Goal: Task Accomplishment & Management: Manage account settings

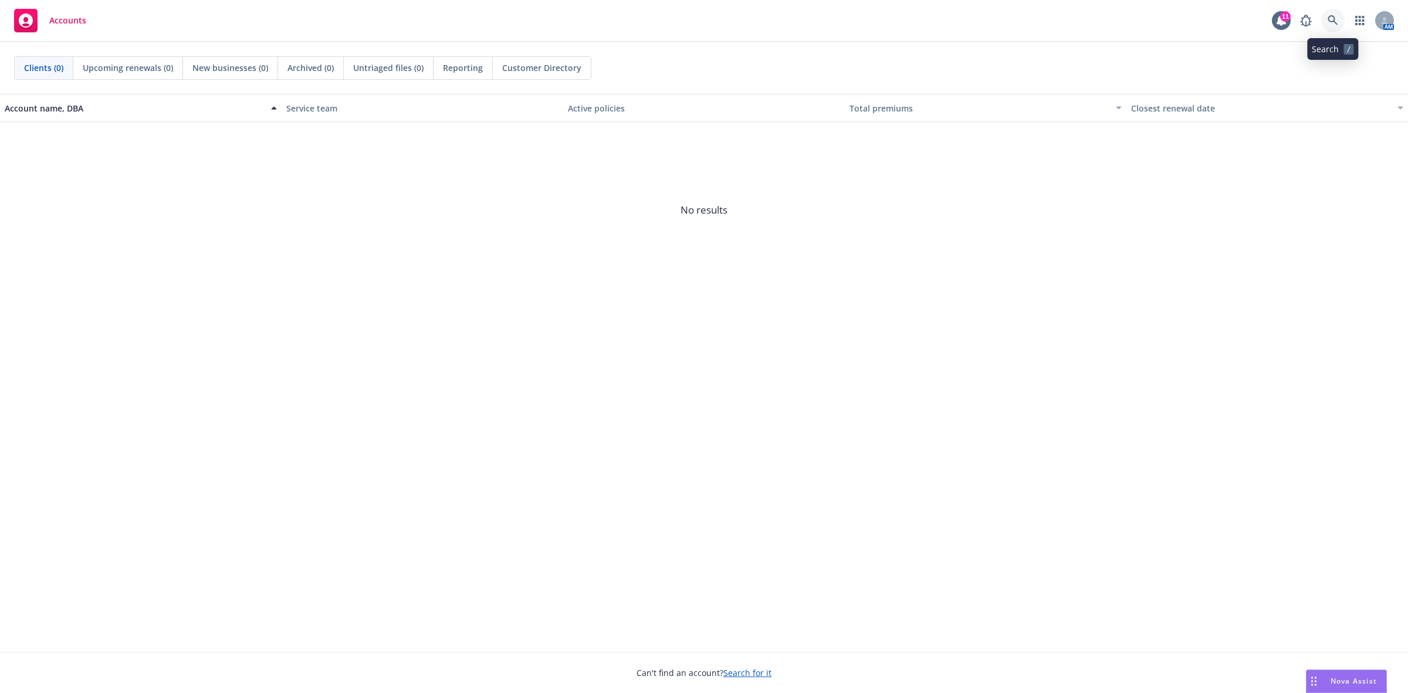
click at [1333, 9] on link at bounding box center [1333, 20] width 23 height 23
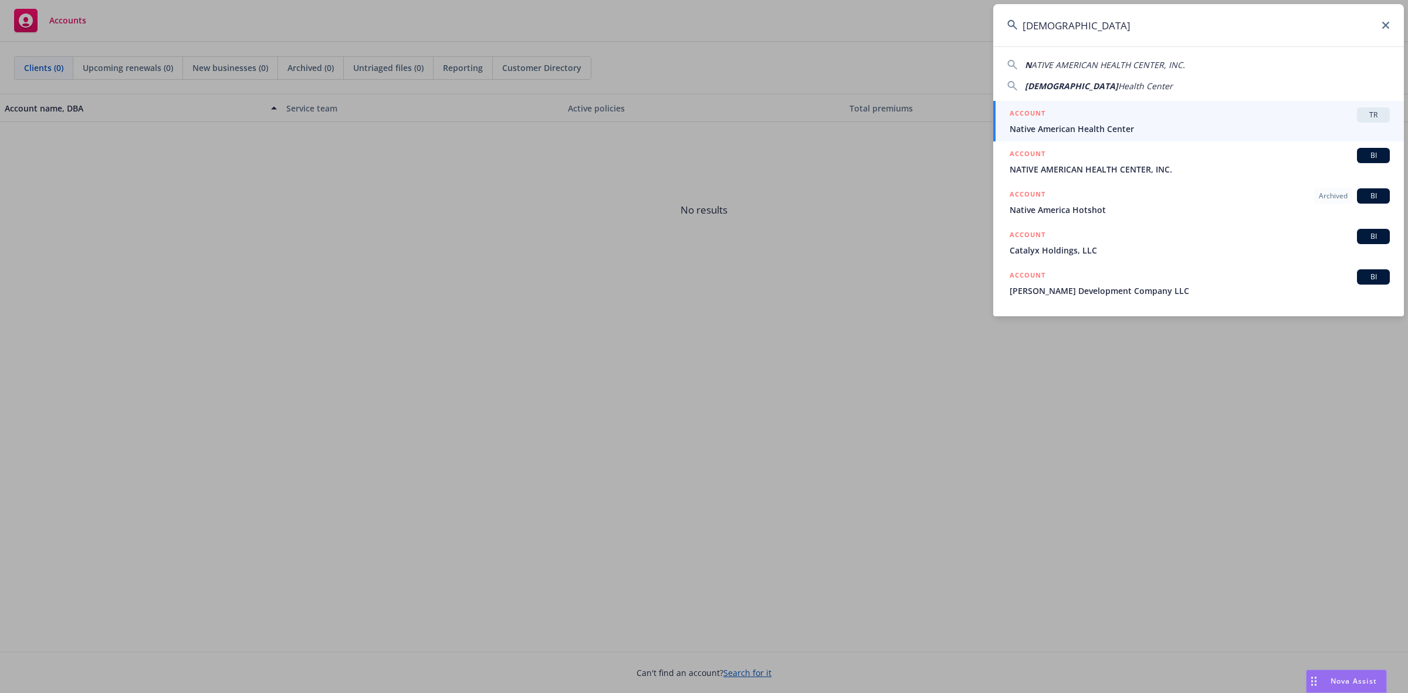
type input "[DEMOGRAPHIC_DATA]"
click at [1084, 123] on span "Native American Health Center" at bounding box center [1200, 129] width 380 height 12
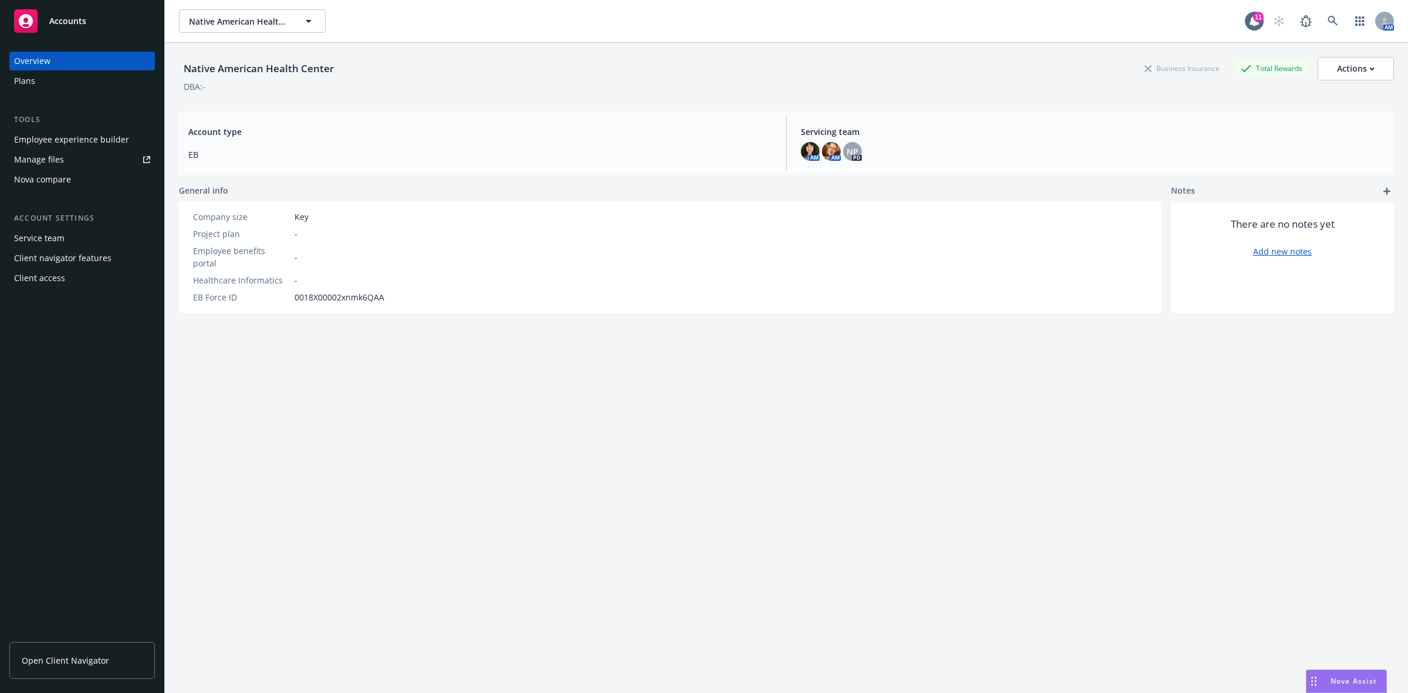
click at [56, 662] on span "Open Client Navigator" at bounding box center [65, 660] width 87 height 12
click at [48, 160] on div "Manage files" at bounding box center [39, 159] width 50 height 19
click at [29, 78] on div "Plans" at bounding box center [24, 81] width 21 height 19
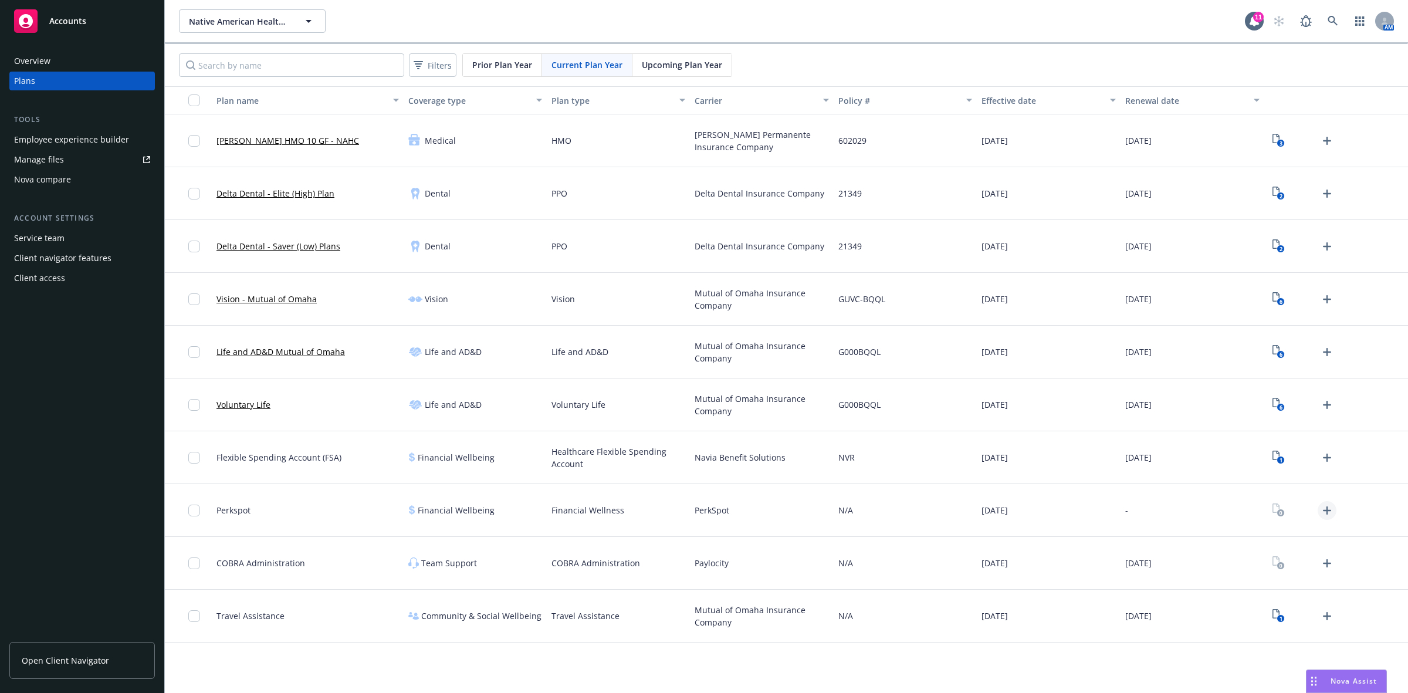
click at [1324, 508] on icon "Upload Plan Documents" at bounding box center [1327, 511] width 14 height 14
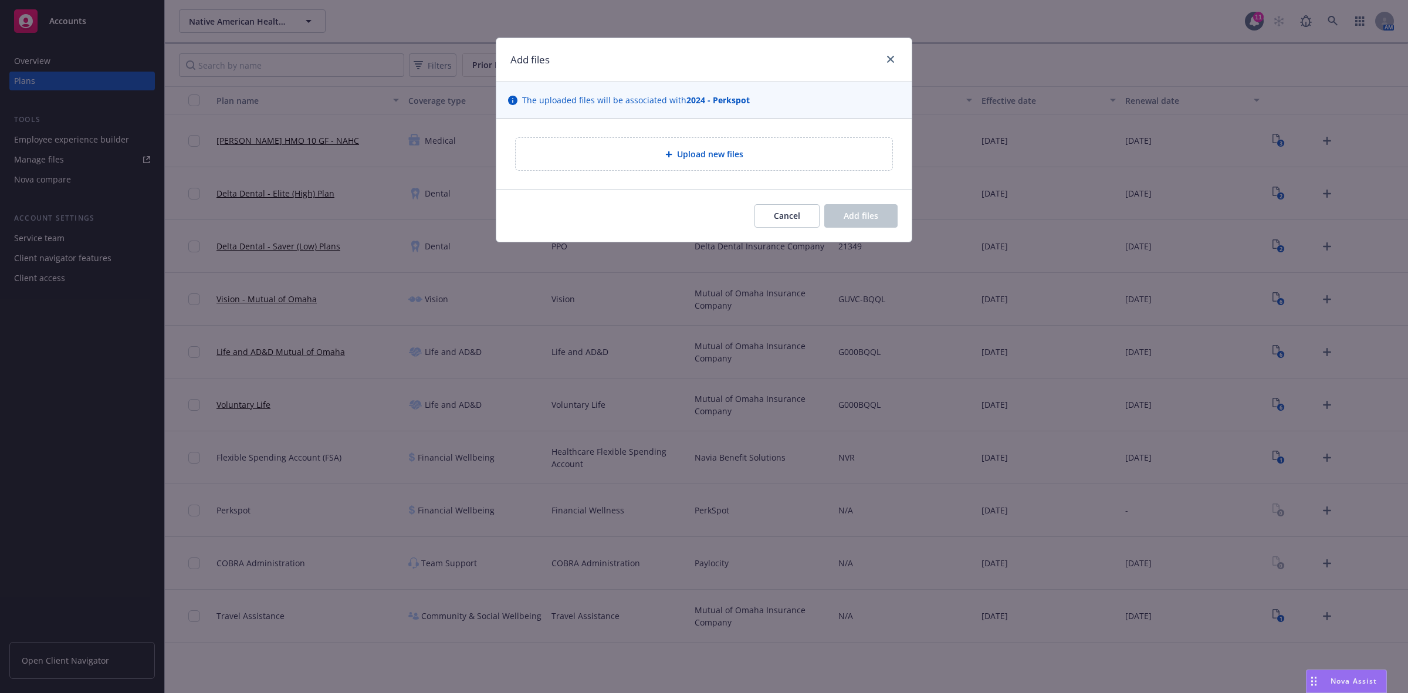
click at [725, 151] on span "Upload new files" at bounding box center [710, 154] width 66 height 12
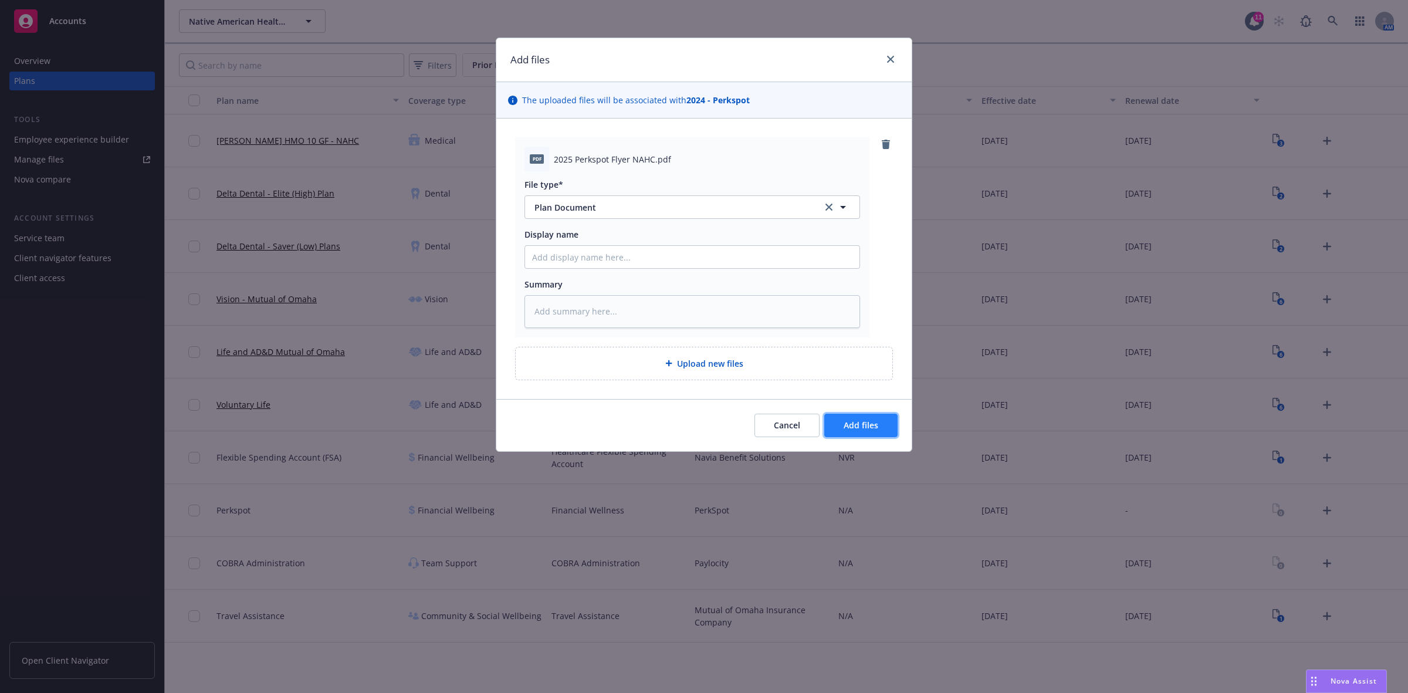
click at [859, 423] on span "Add files" at bounding box center [861, 425] width 35 height 11
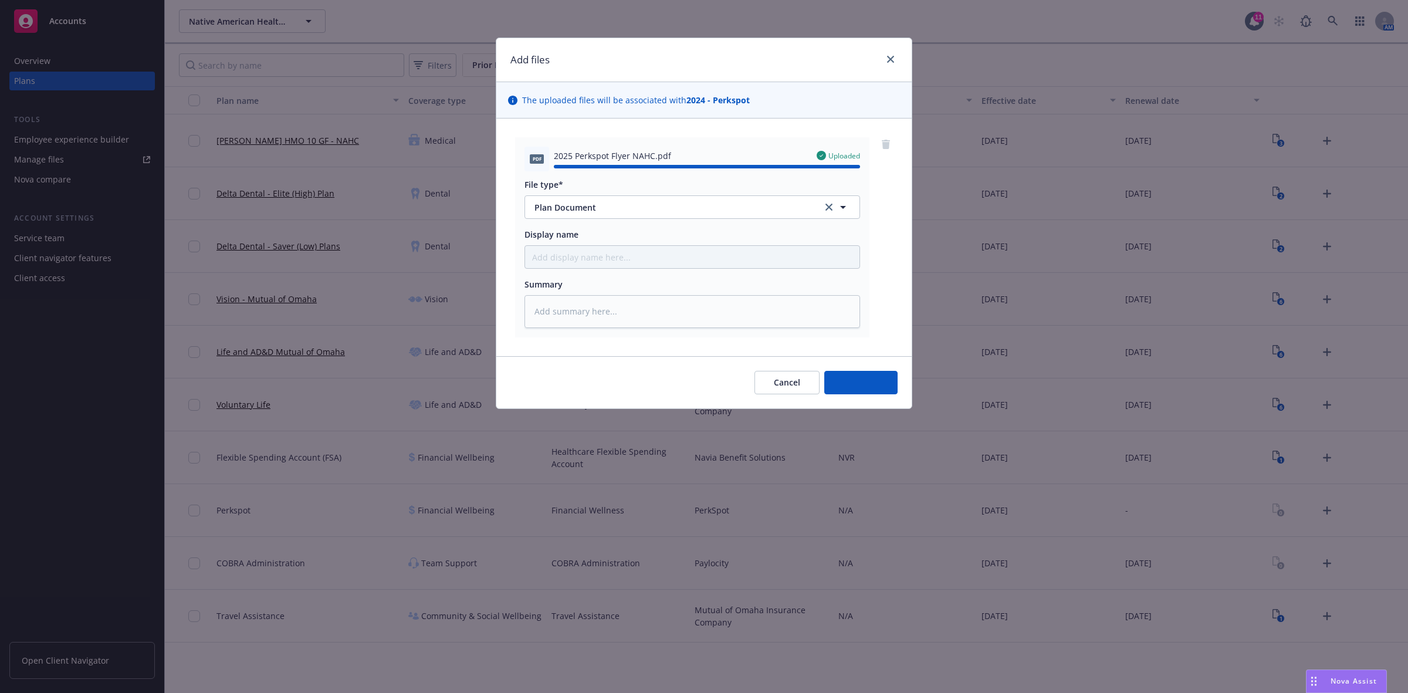
type textarea "x"
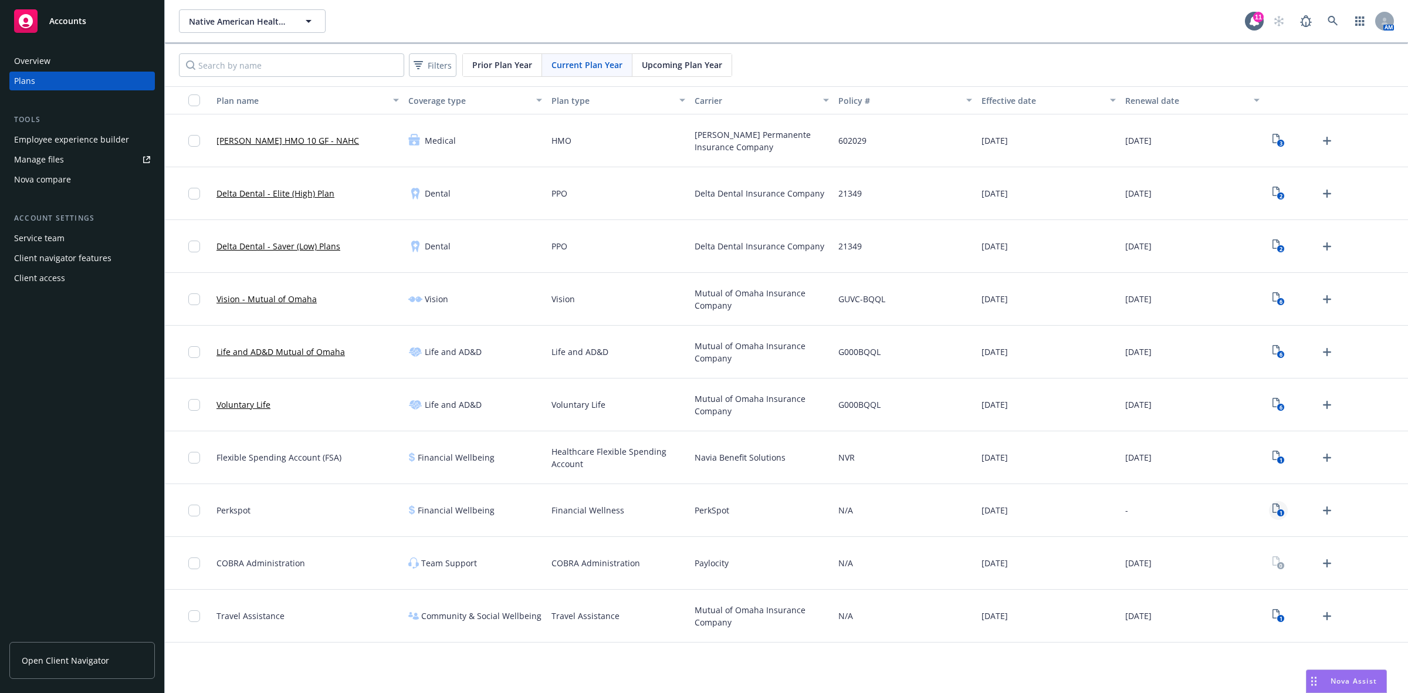
click at [1280, 508] on icon "1" at bounding box center [1279, 510] width 12 height 13
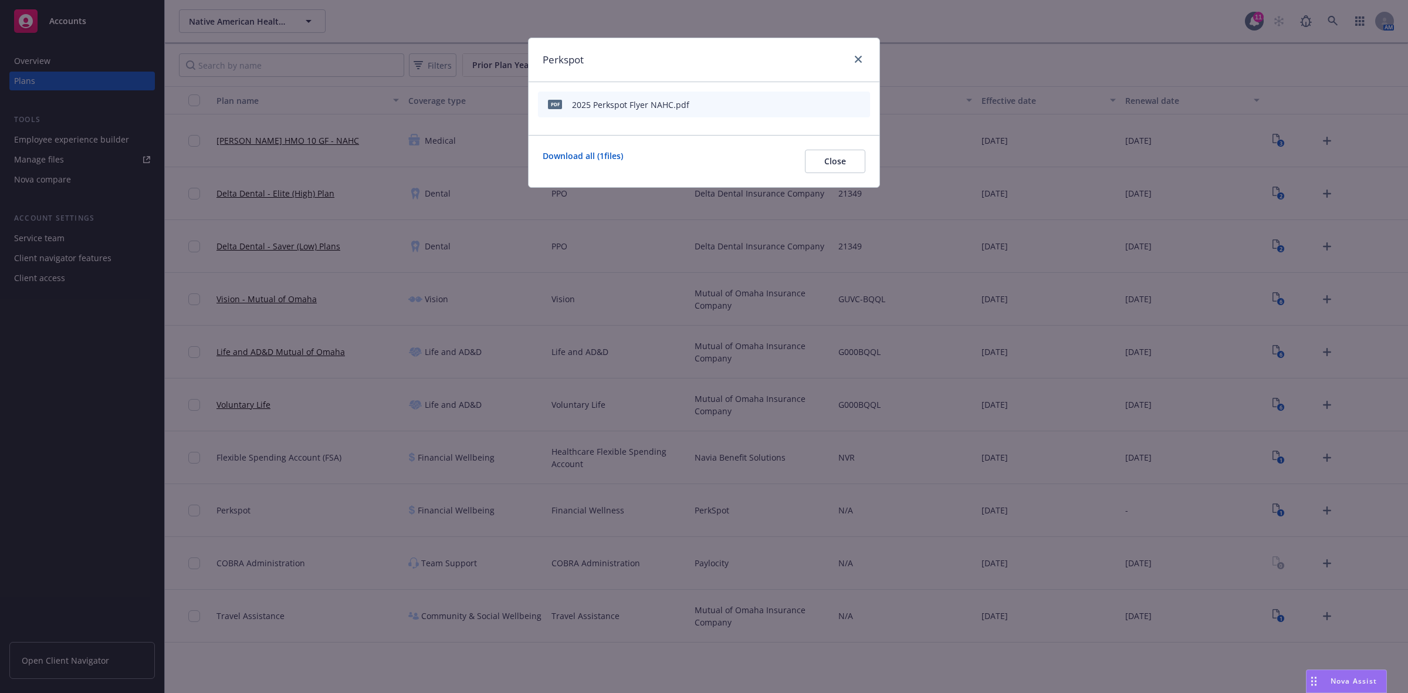
click at [840, 104] on icon "preview file" at bounding box center [840, 104] width 11 height 8
click at [840, 154] on button "Close" at bounding box center [835, 161] width 60 height 23
